Goal: Navigation & Orientation: Go to known website

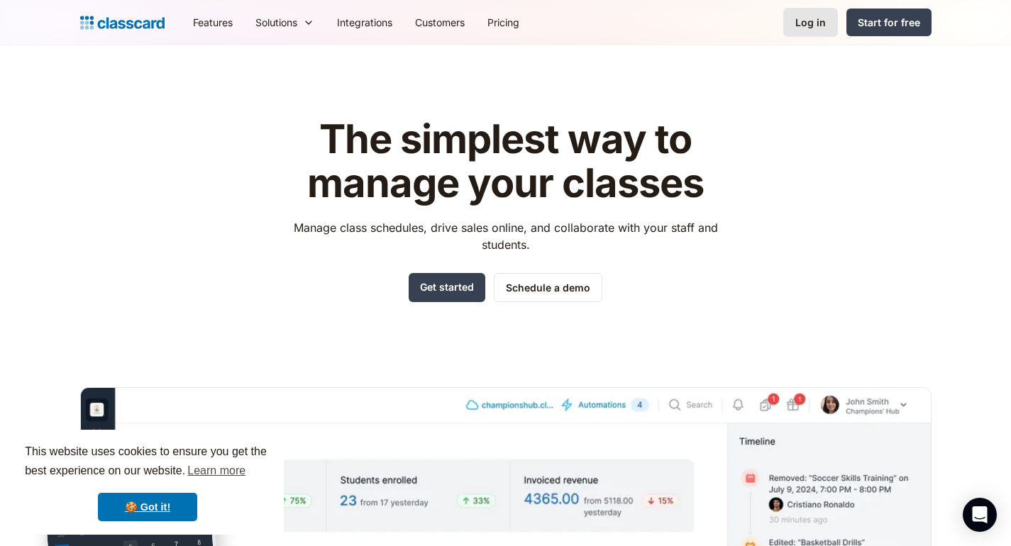
click at [814, 30] on link "Log in" at bounding box center [810, 22] width 55 height 29
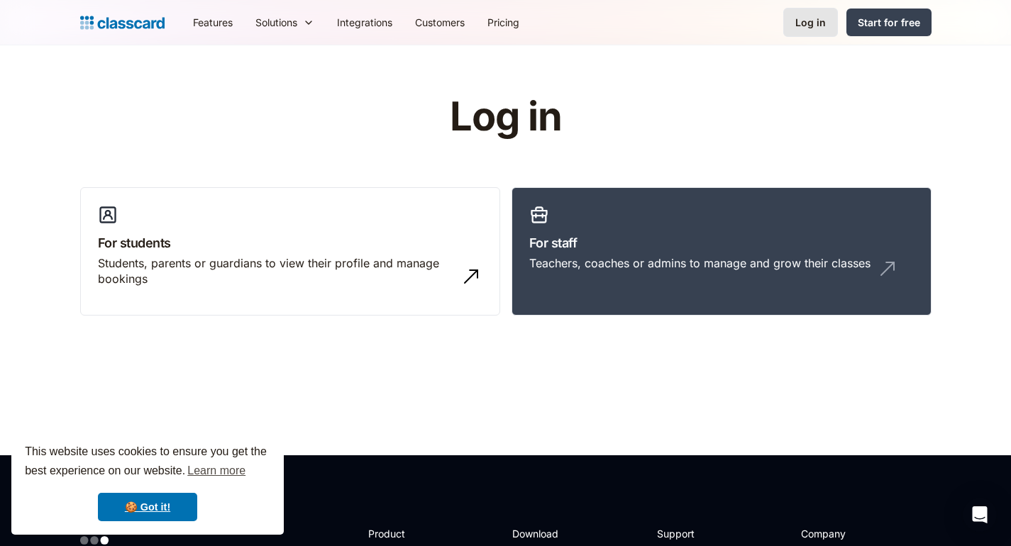
click at [799, 32] on link "Log in" at bounding box center [810, 22] width 55 height 29
click at [578, 225] on link "For staff Teachers, coaches or admins to manage and grow their classes" at bounding box center [721, 251] width 420 height 129
